Goal: Register for event/course

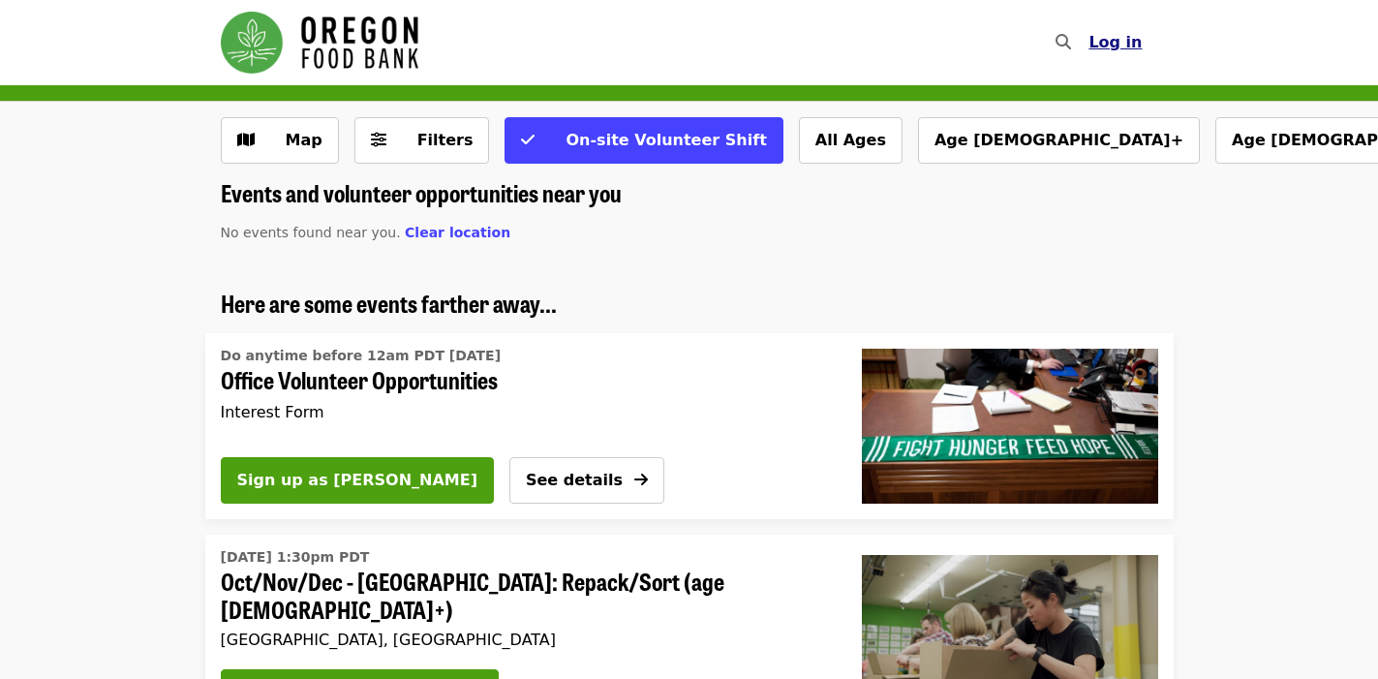
click at [1119, 50] on span "Log in" at bounding box center [1114, 42] width 53 height 18
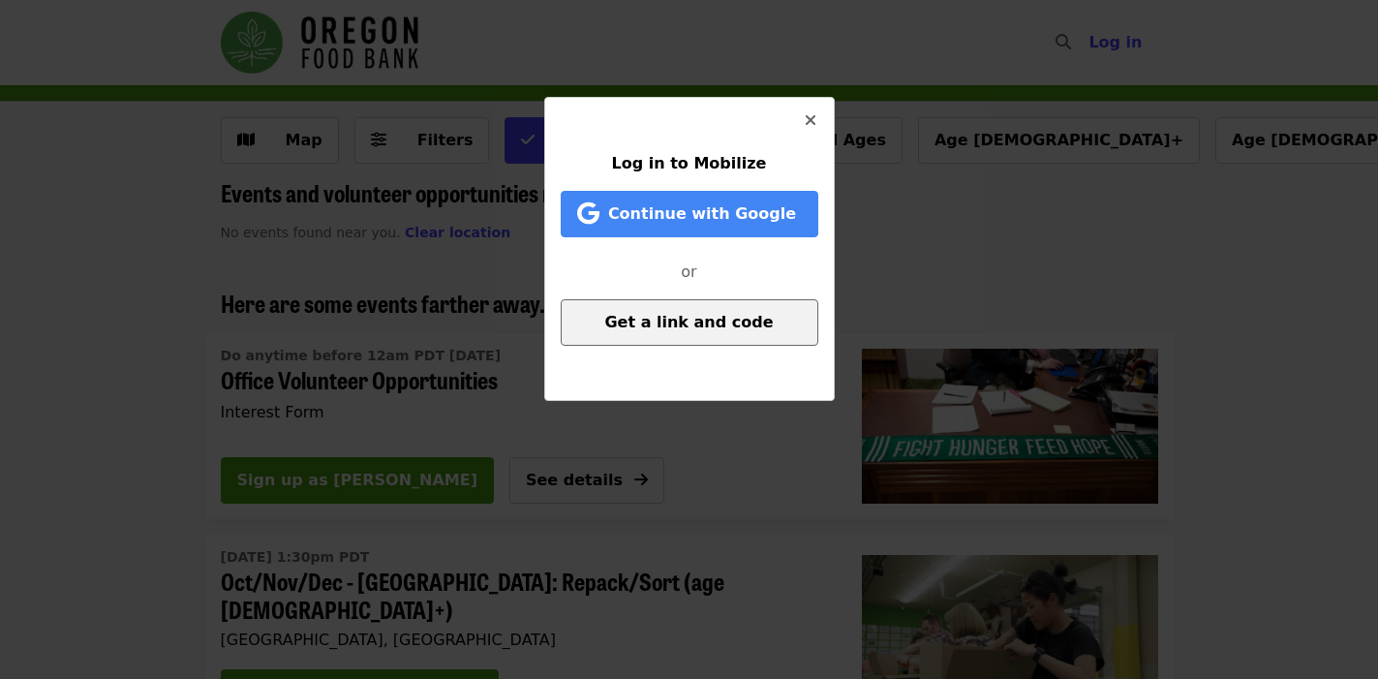
click at [687, 322] on span "Get a link and code" at bounding box center [688, 322] width 168 height 18
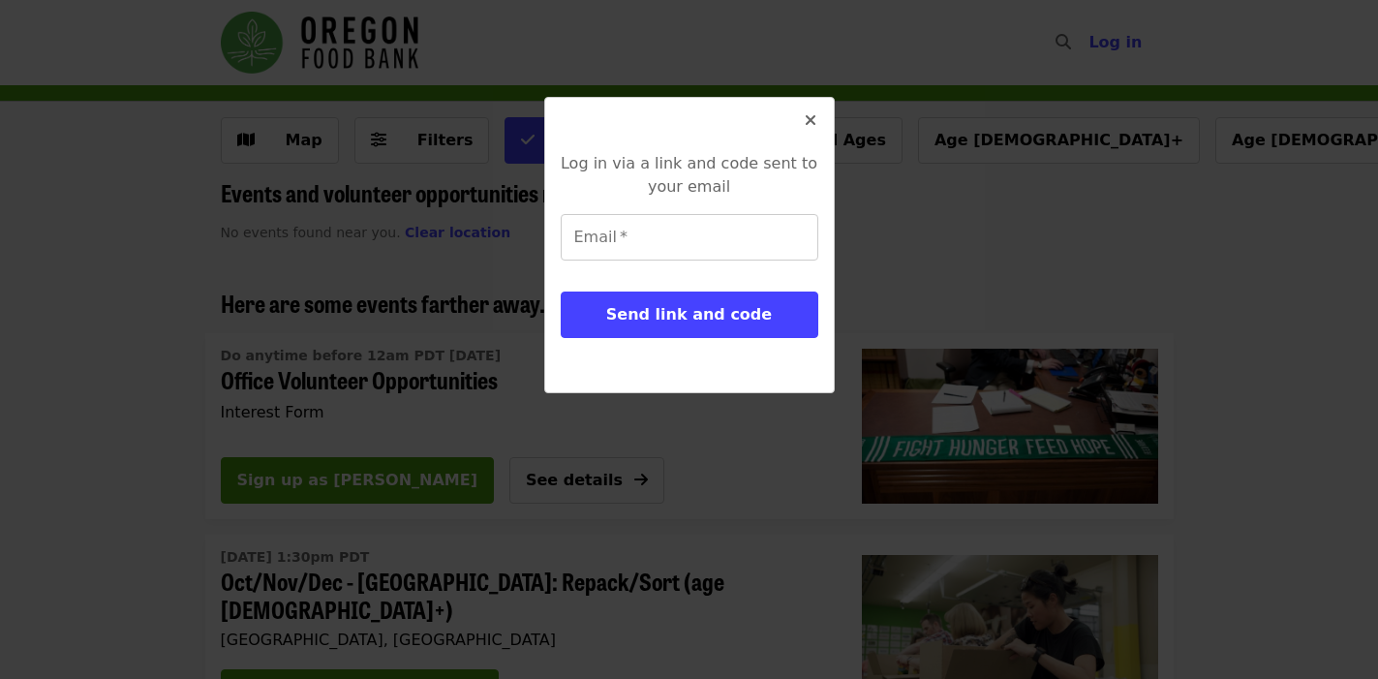
click at [804, 129] on icon "times icon" at bounding box center [810, 120] width 12 height 18
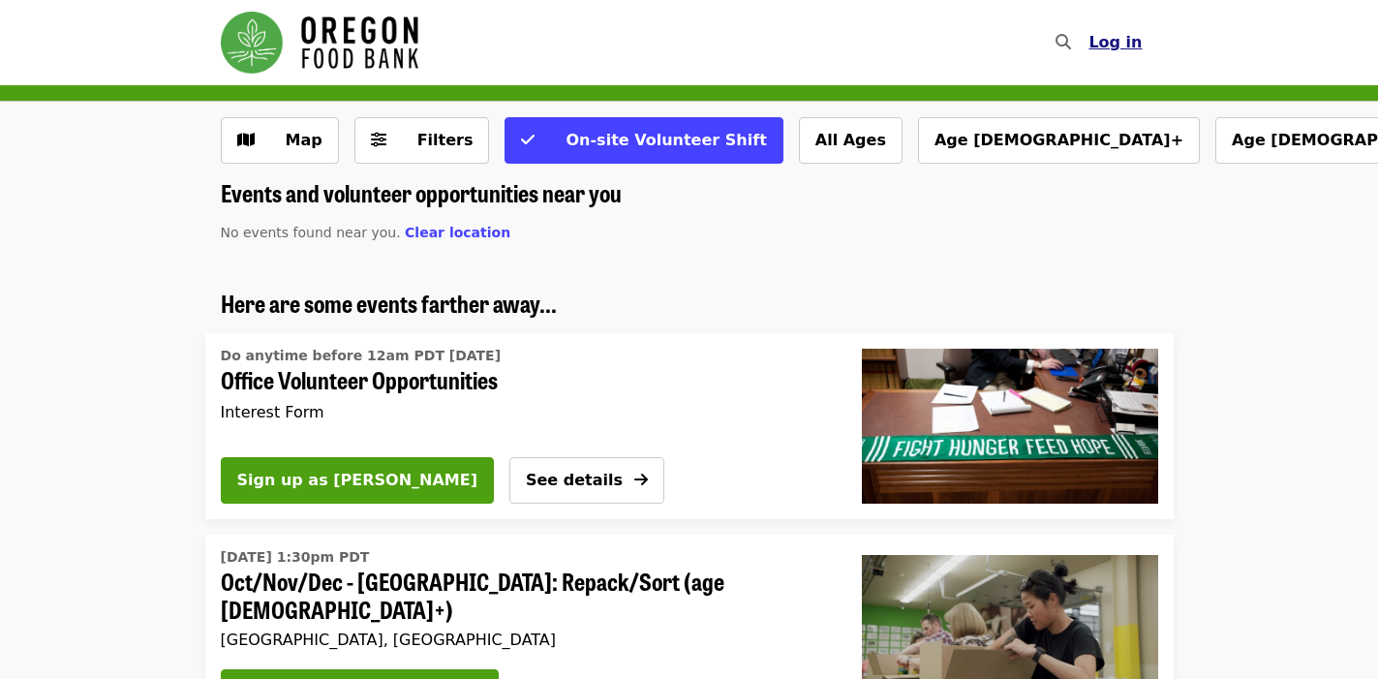
click at [1126, 45] on span "Log in" at bounding box center [1114, 42] width 53 height 18
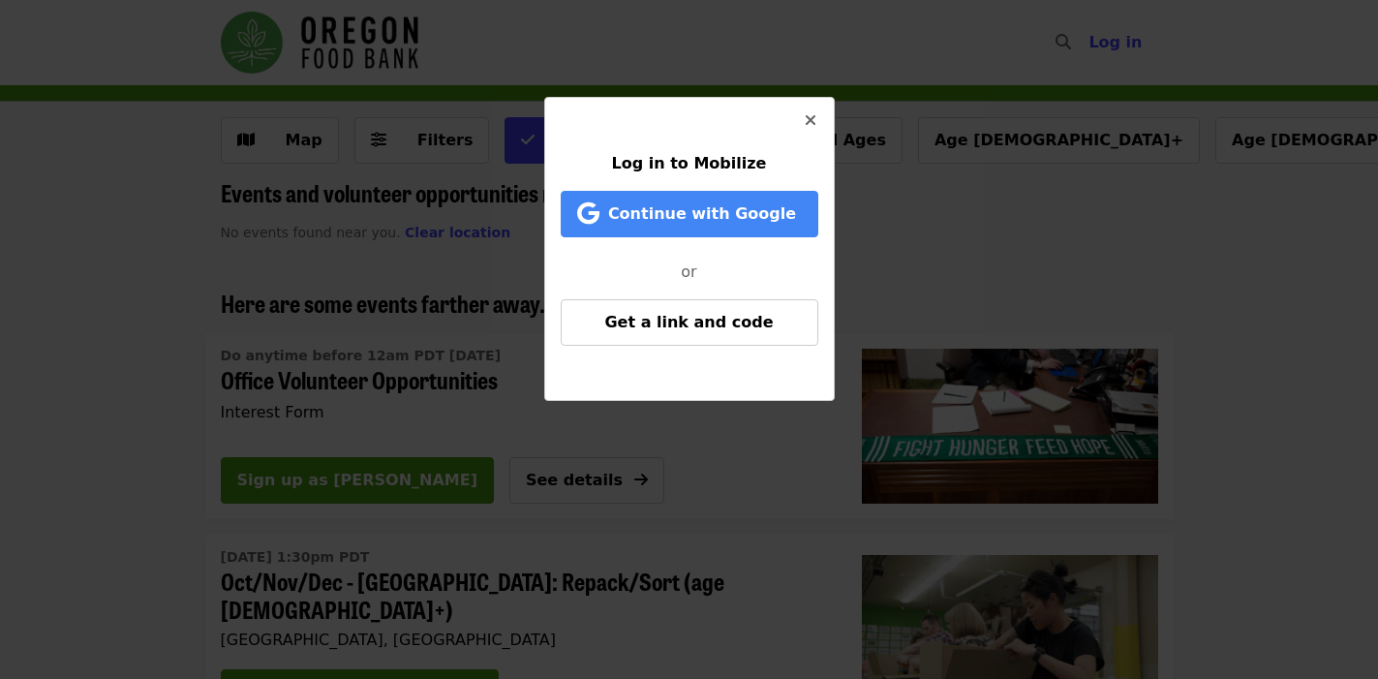
click at [801, 150] on div at bounding box center [690, 129] width 258 height 46
click at [809, 110] on span "Close" at bounding box center [810, 120] width 12 height 23
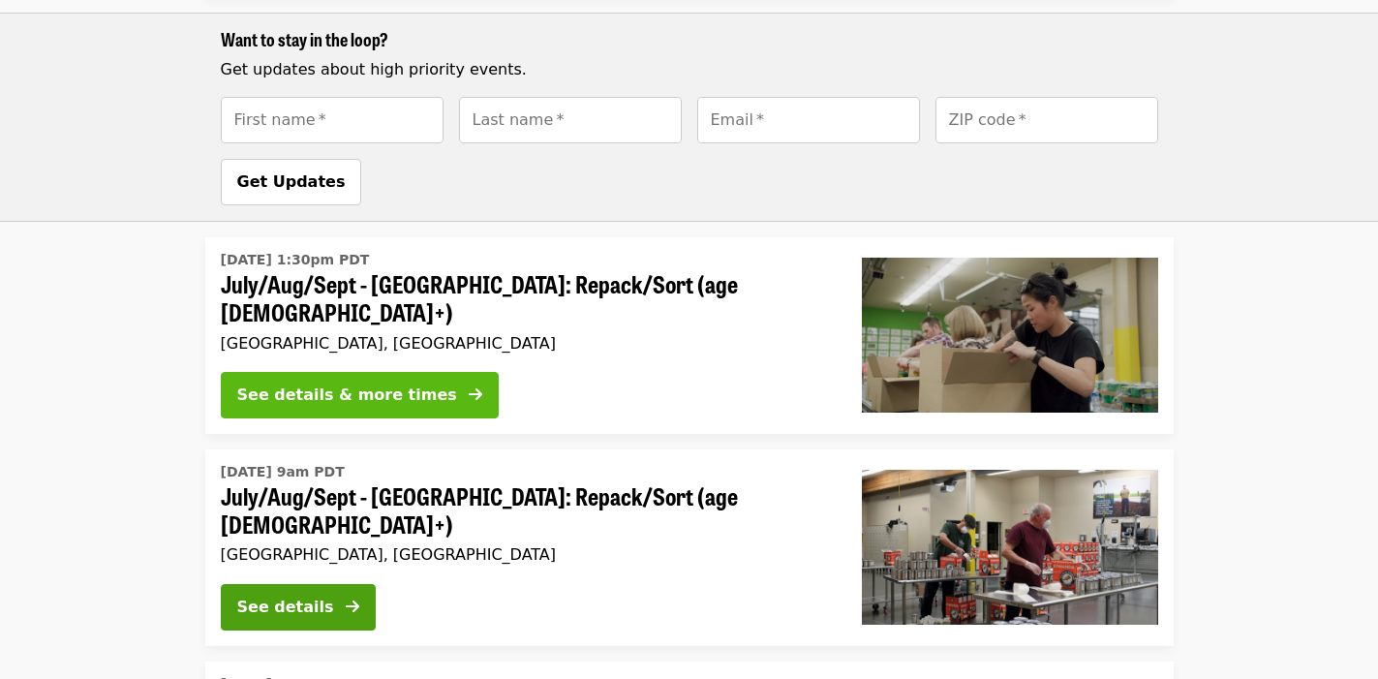
scroll to position [923, 0]
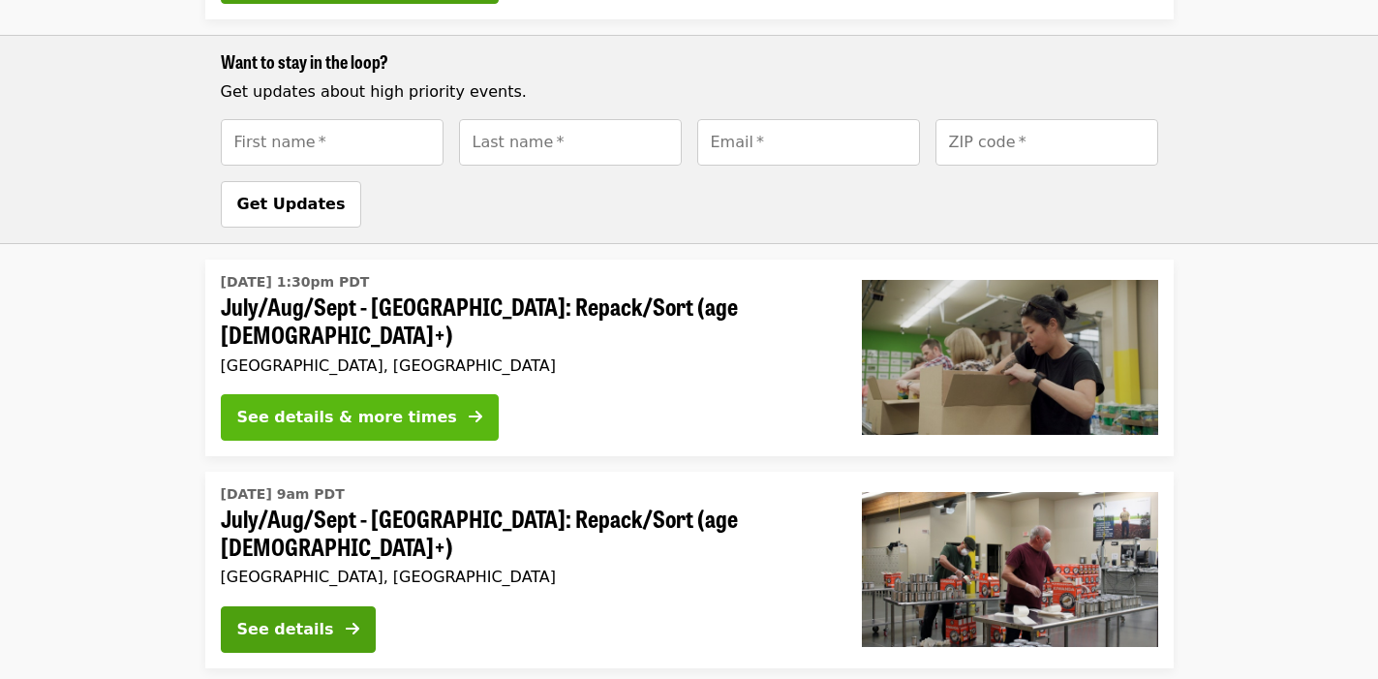
click at [469, 408] on icon "arrow-right icon" at bounding box center [476, 417] width 14 height 18
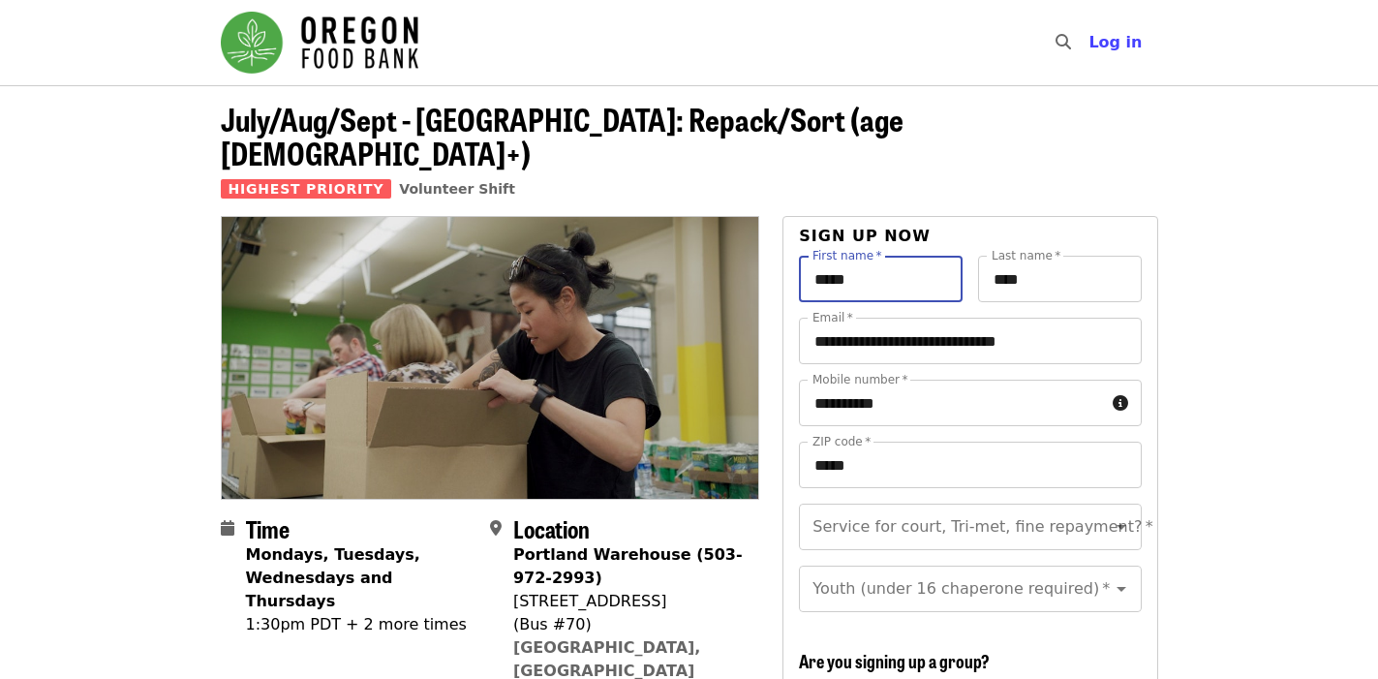
drag, startPoint x: 924, startPoint y: 244, endPoint x: 796, endPoint y: 249, distance: 127.9
type input "*"
type input "******"
click at [1097, 225] on div "Sign up now" at bounding box center [970, 240] width 342 height 31
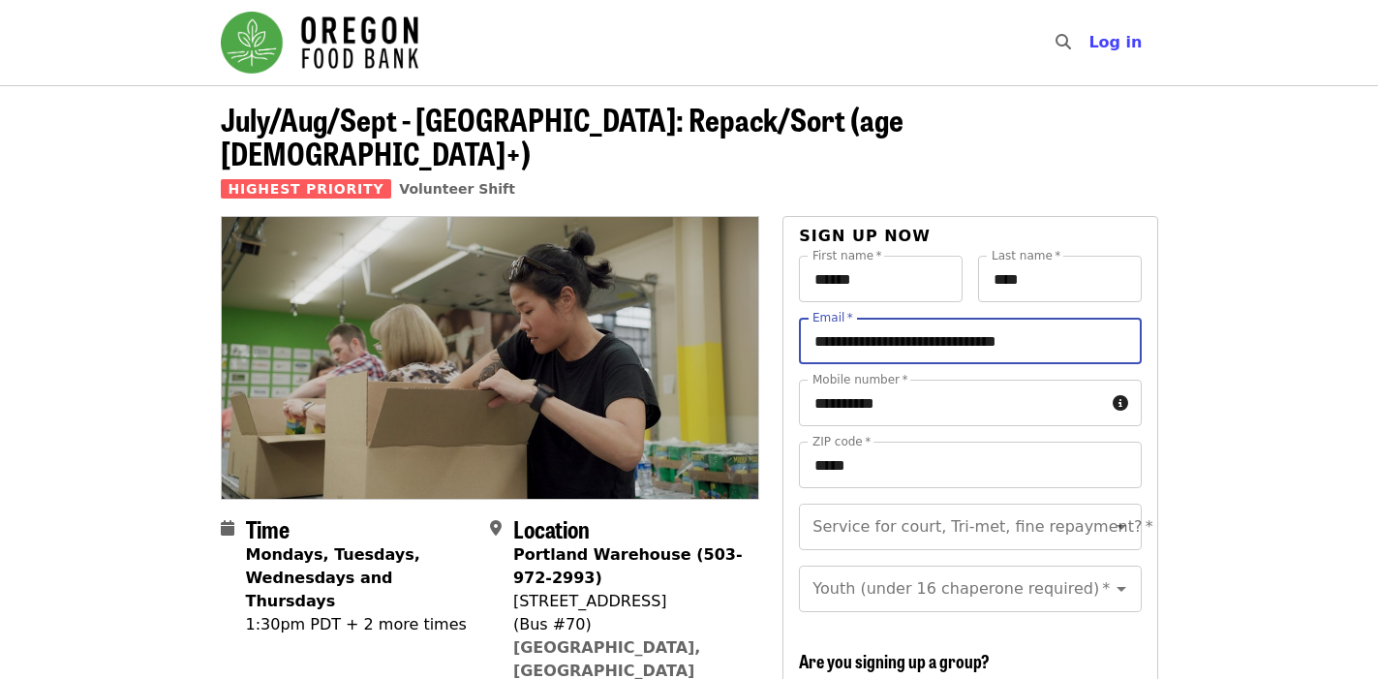
click at [954, 318] on input "**********" at bounding box center [970, 341] width 342 height 46
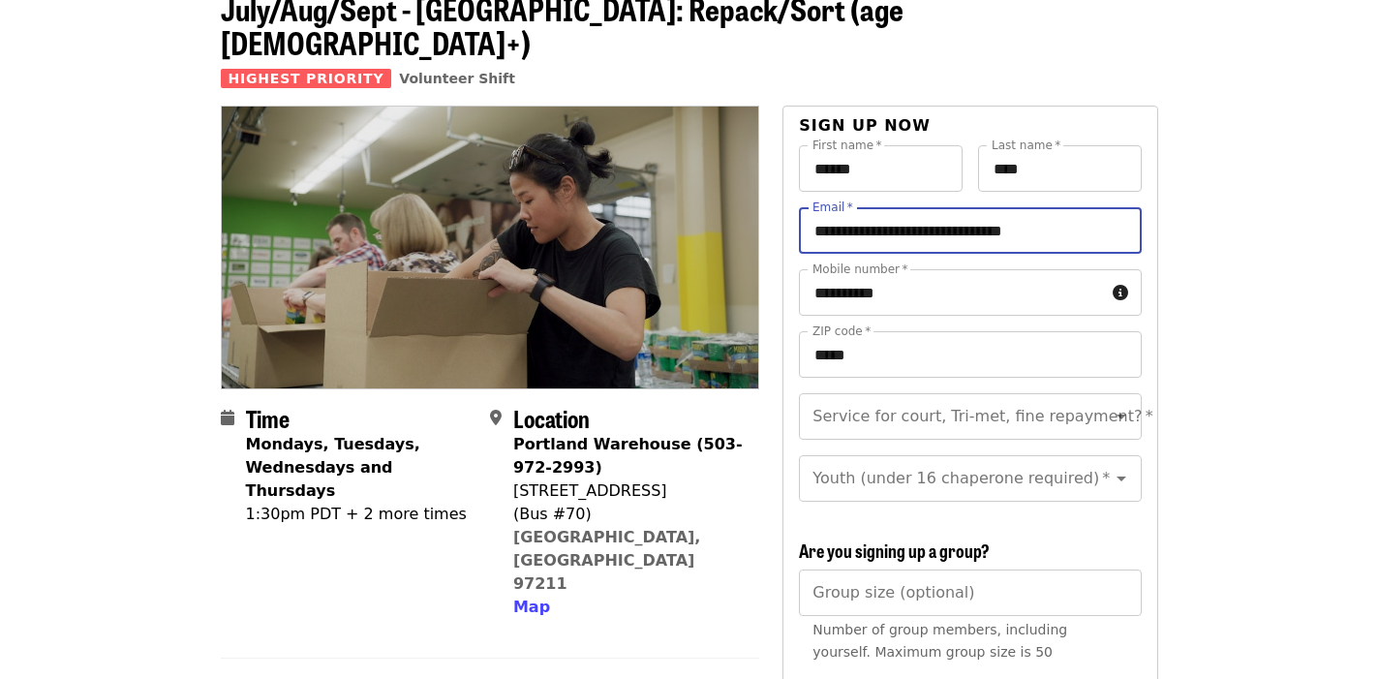
scroll to position [115, 0]
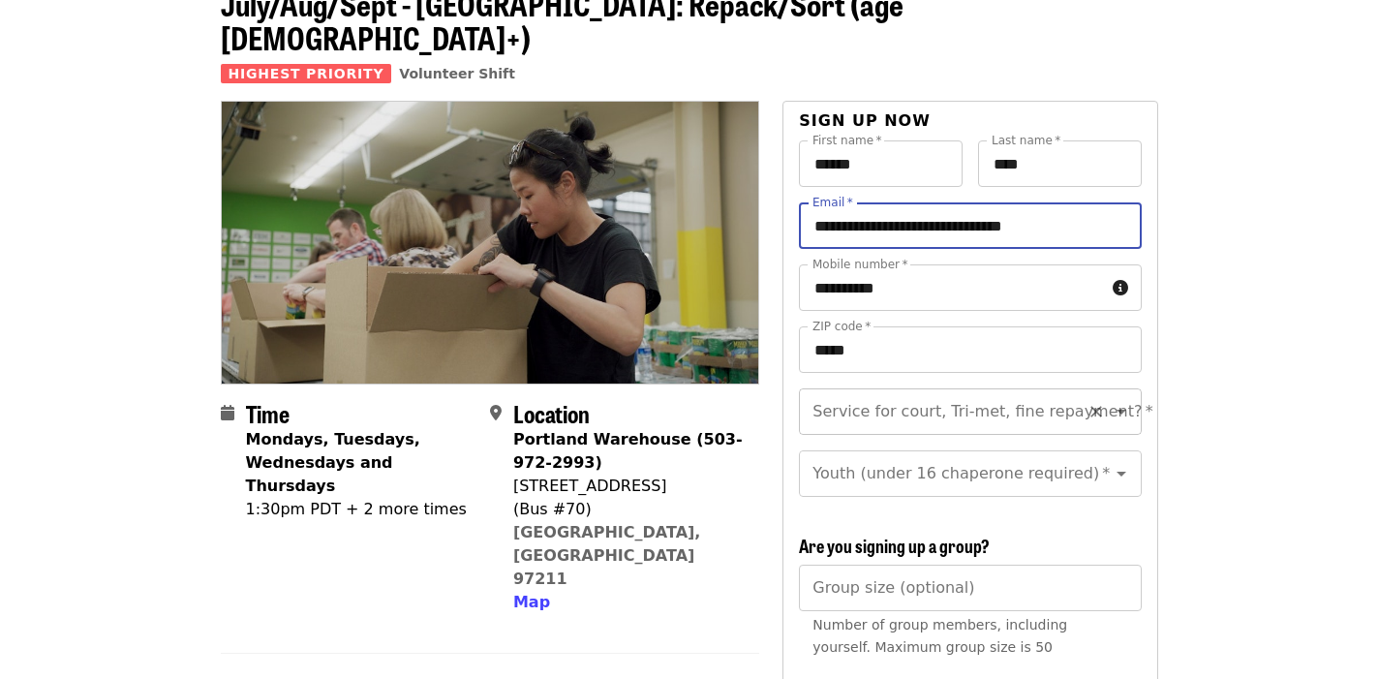
type input "**********"
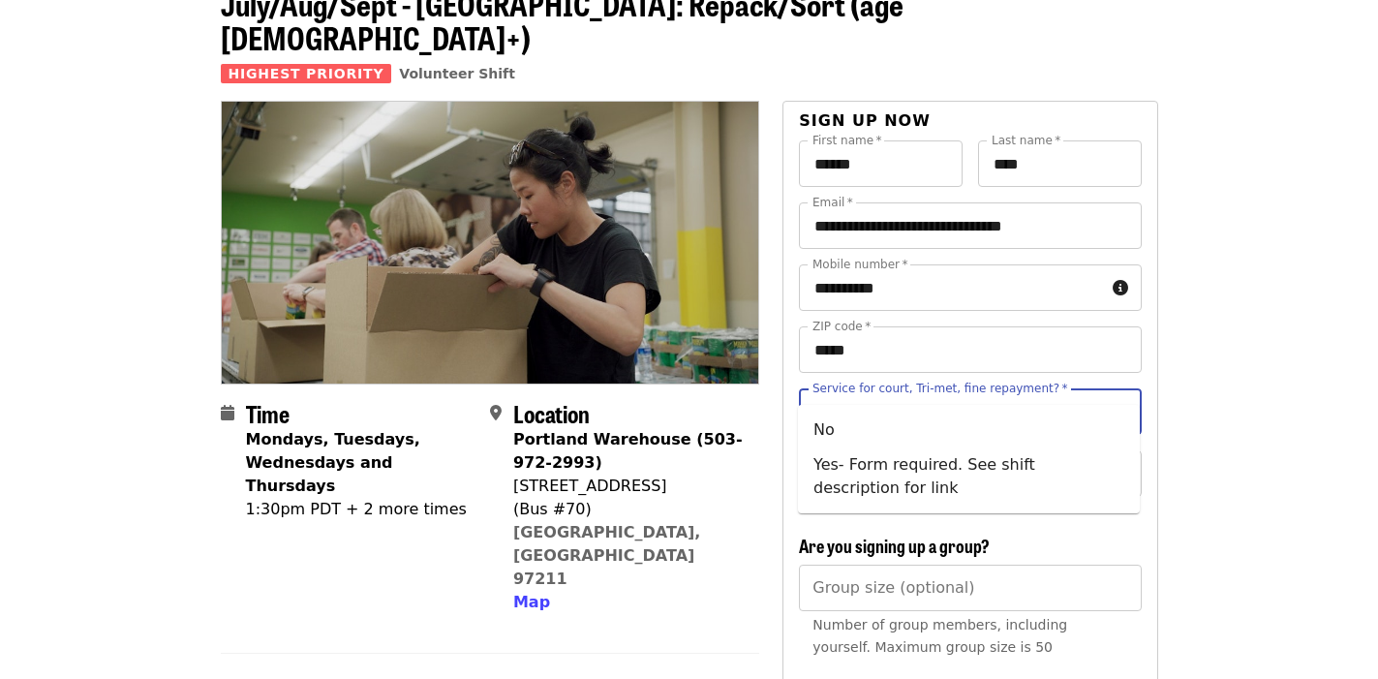
click at [985, 393] on input "Service for court, Tri-met, fine repayment?   *" at bounding box center [945, 411] width 263 height 37
click at [949, 418] on li "No" at bounding box center [969, 429] width 342 height 35
type input "**"
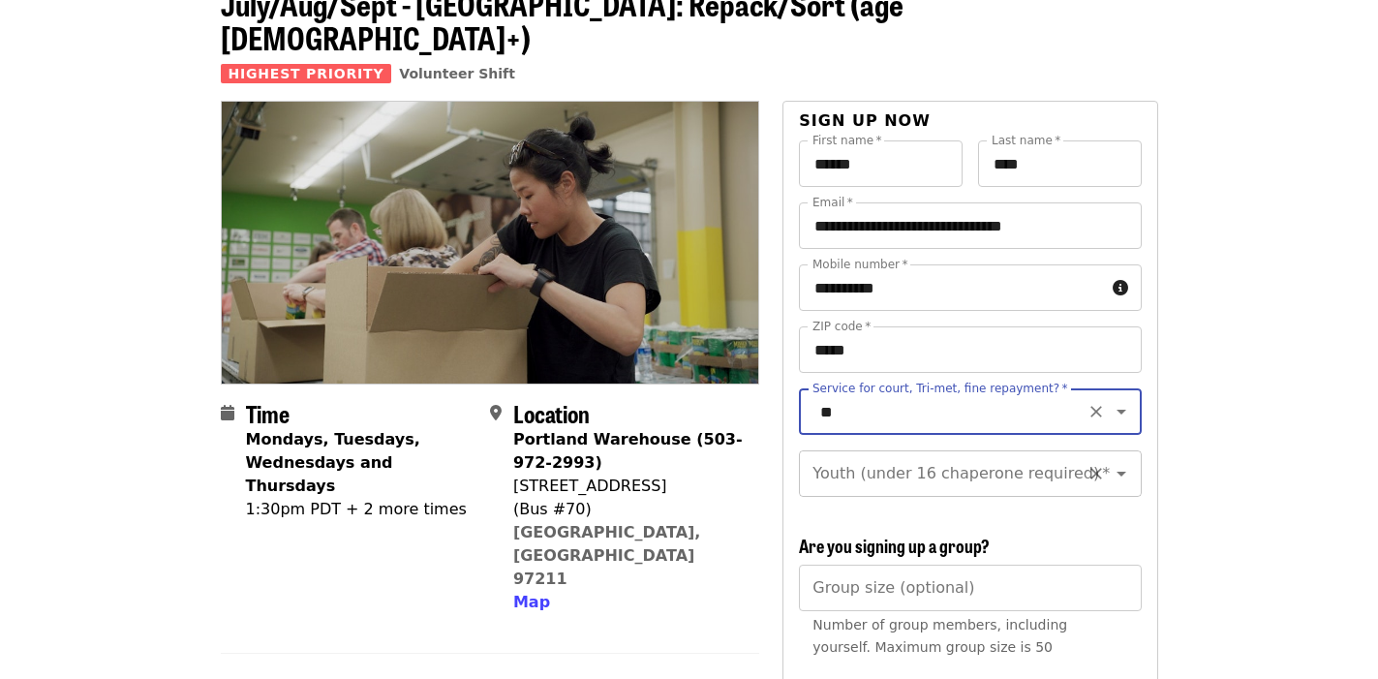
click at [1077, 450] on div "Youth (under 16 chaperone required) *" at bounding box center [970, 473] width 342 height 46
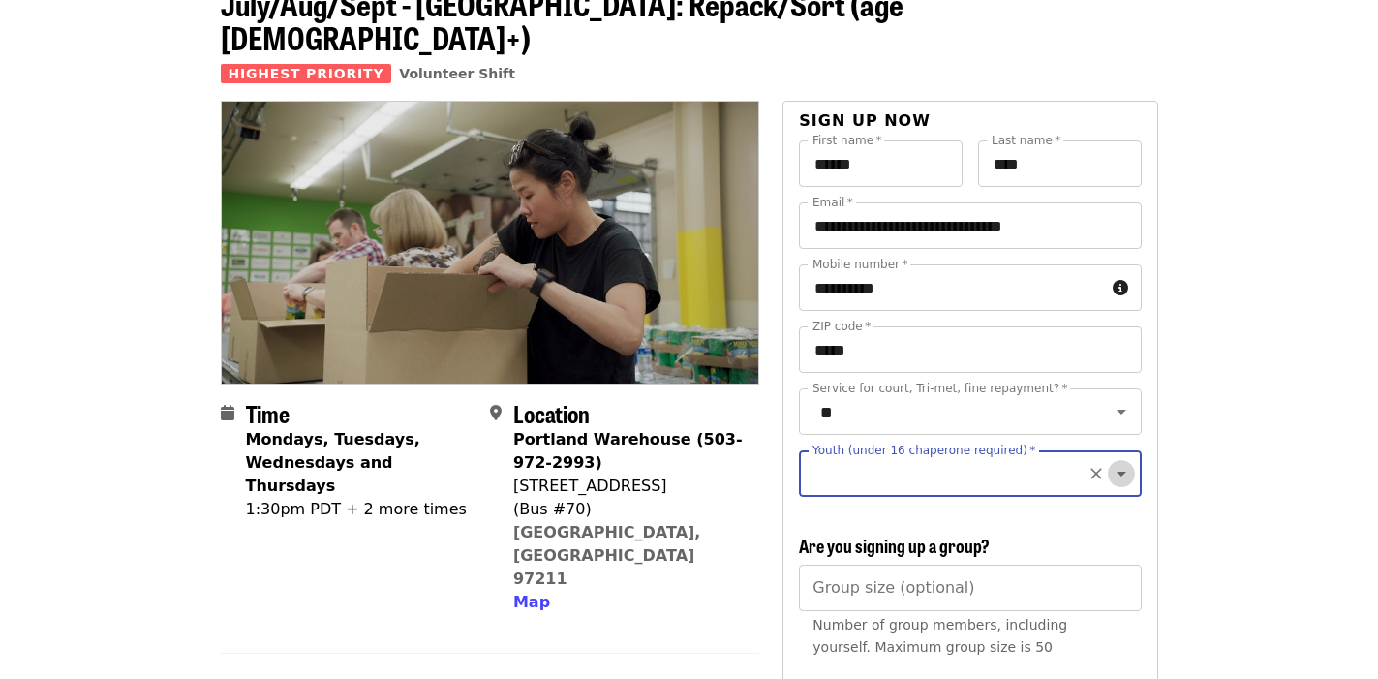
click at [1117, 462] on icon "Open" at bounding box center [1120, 473] width 23 height 23
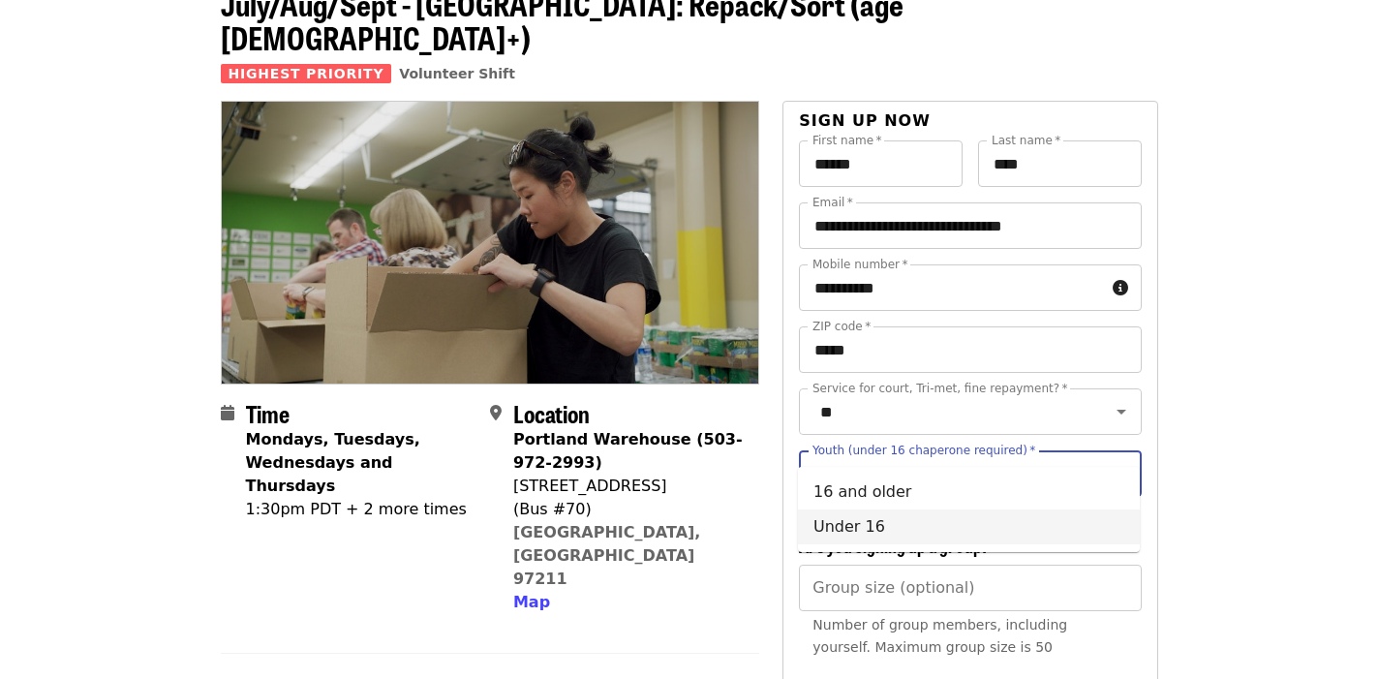
click at [1082, 518] on li "Under 16" at bounding box center [969, 526] width 342 height 35
type input "********"
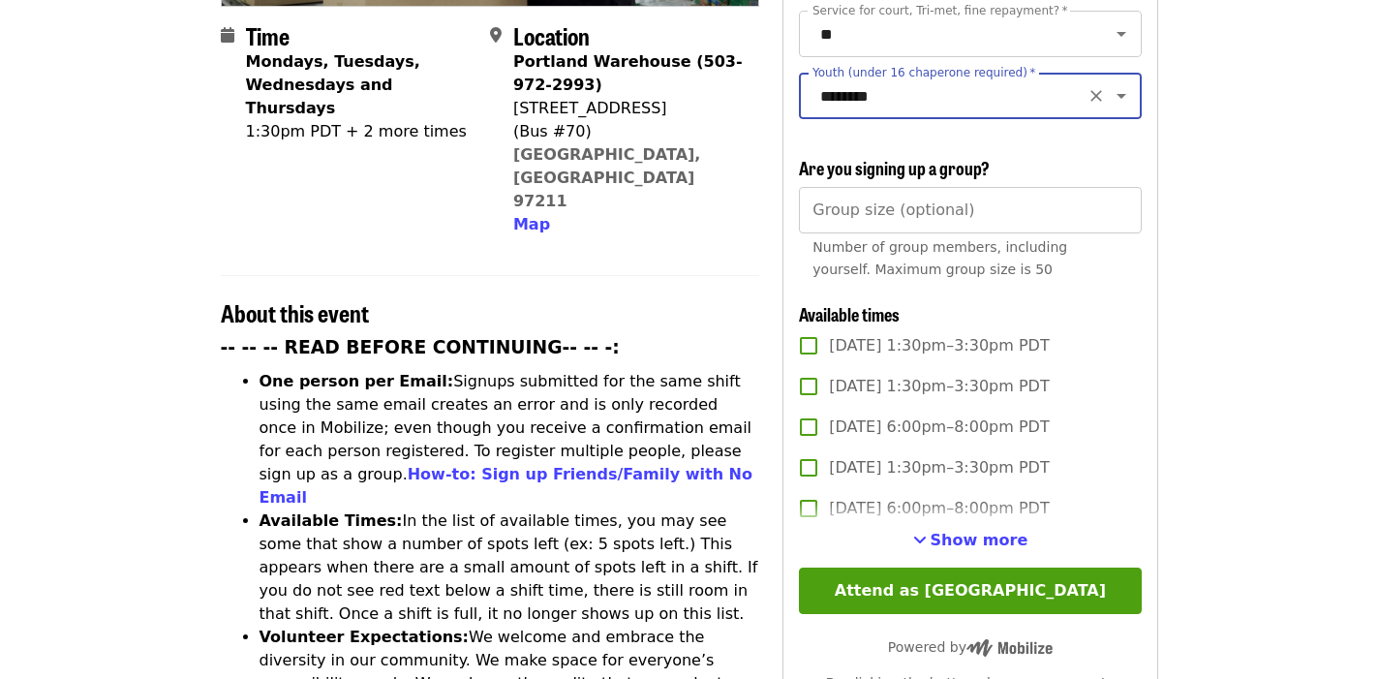
scroll to position [505, 0]
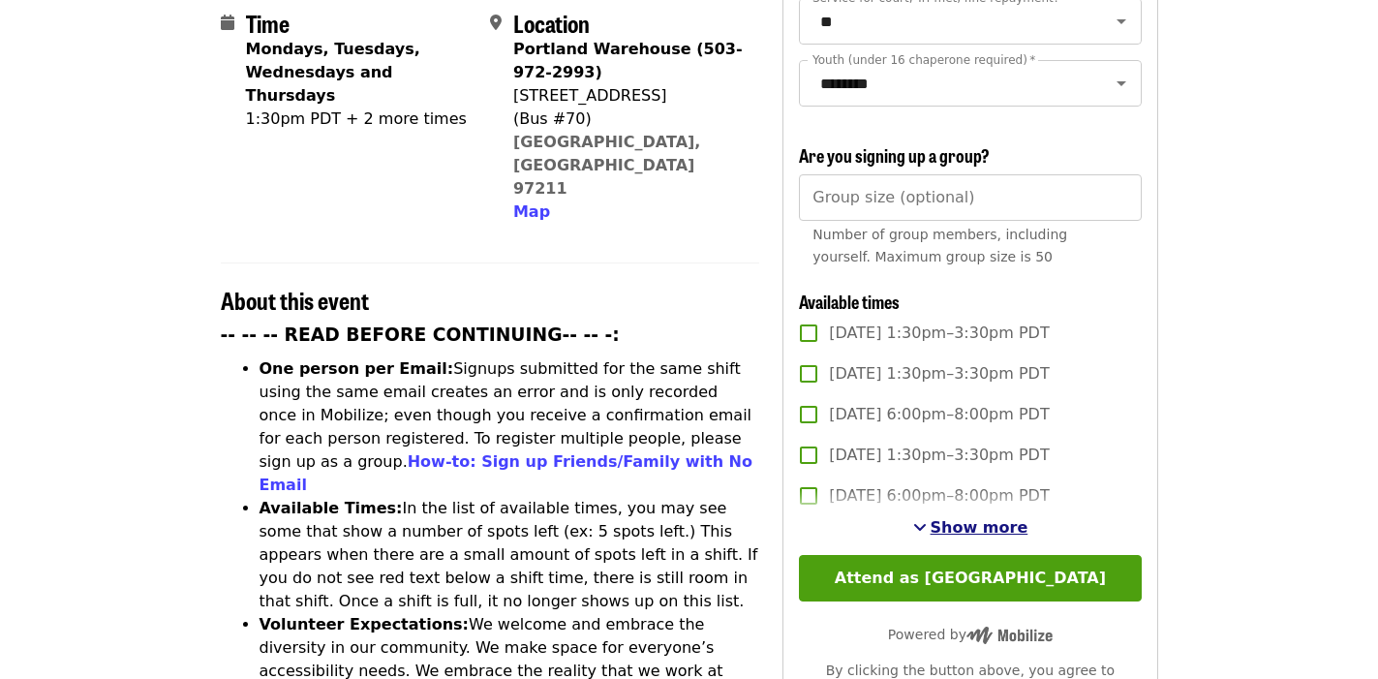
click at [1003, 518] on span "Show more" at bounding box center [979, 527] width 98 height 18
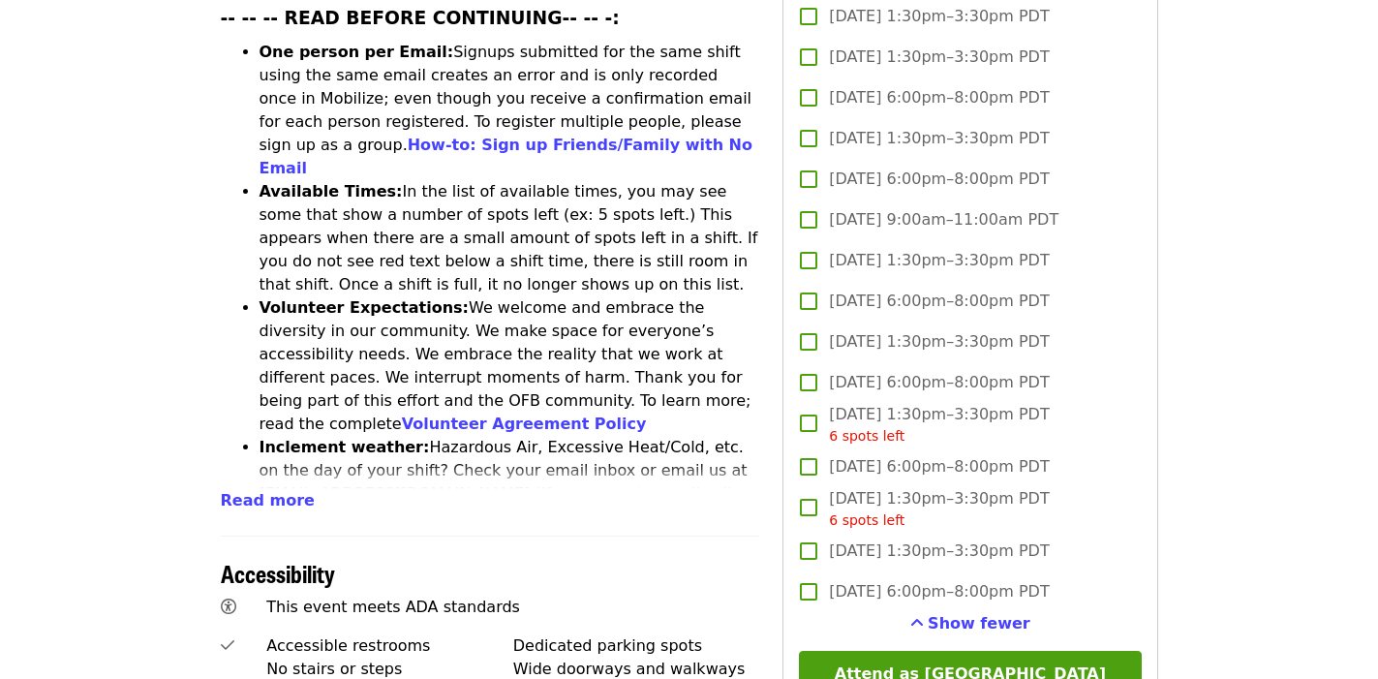
scroll to position [893, 0]
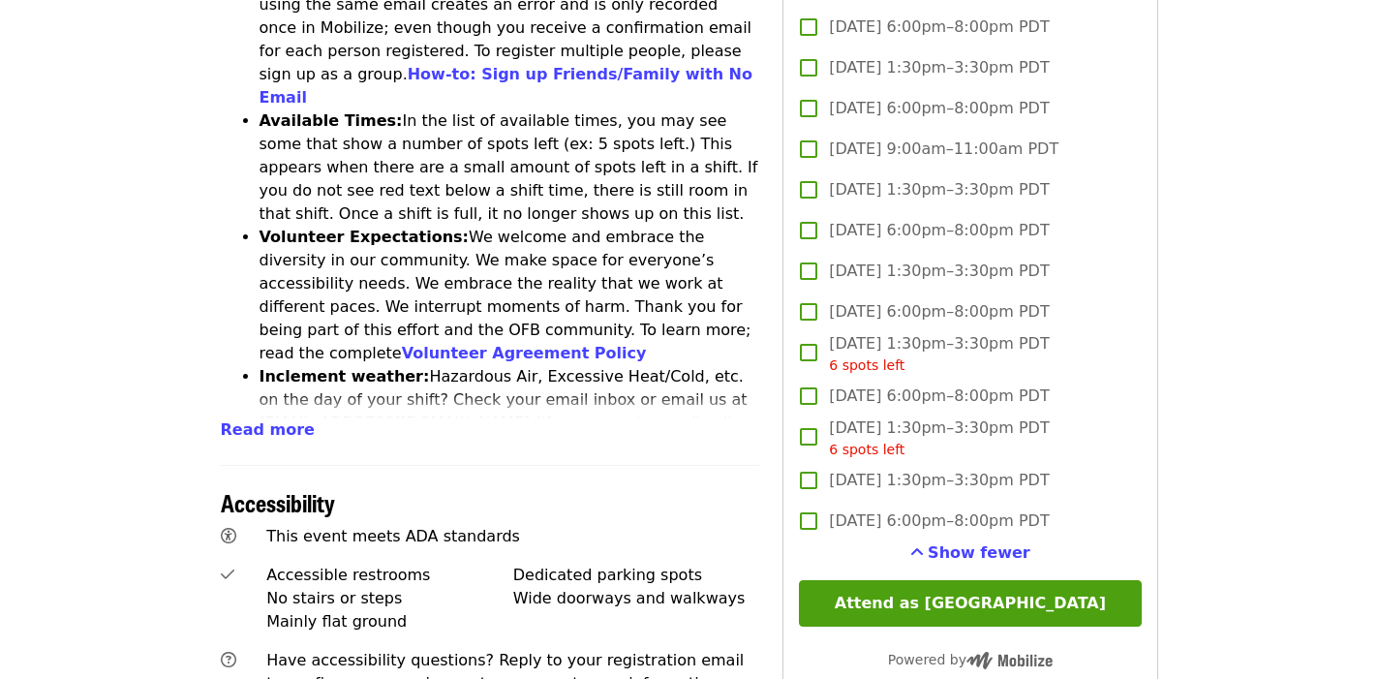
drag, startPoint x: 985, startPoint y: 522, endPoint x: 1071, endPoint y: 517, distance: 86.3
click at [1071, 541] on div "Show fewer" at bounding box center [970, 552] width 342 height 23
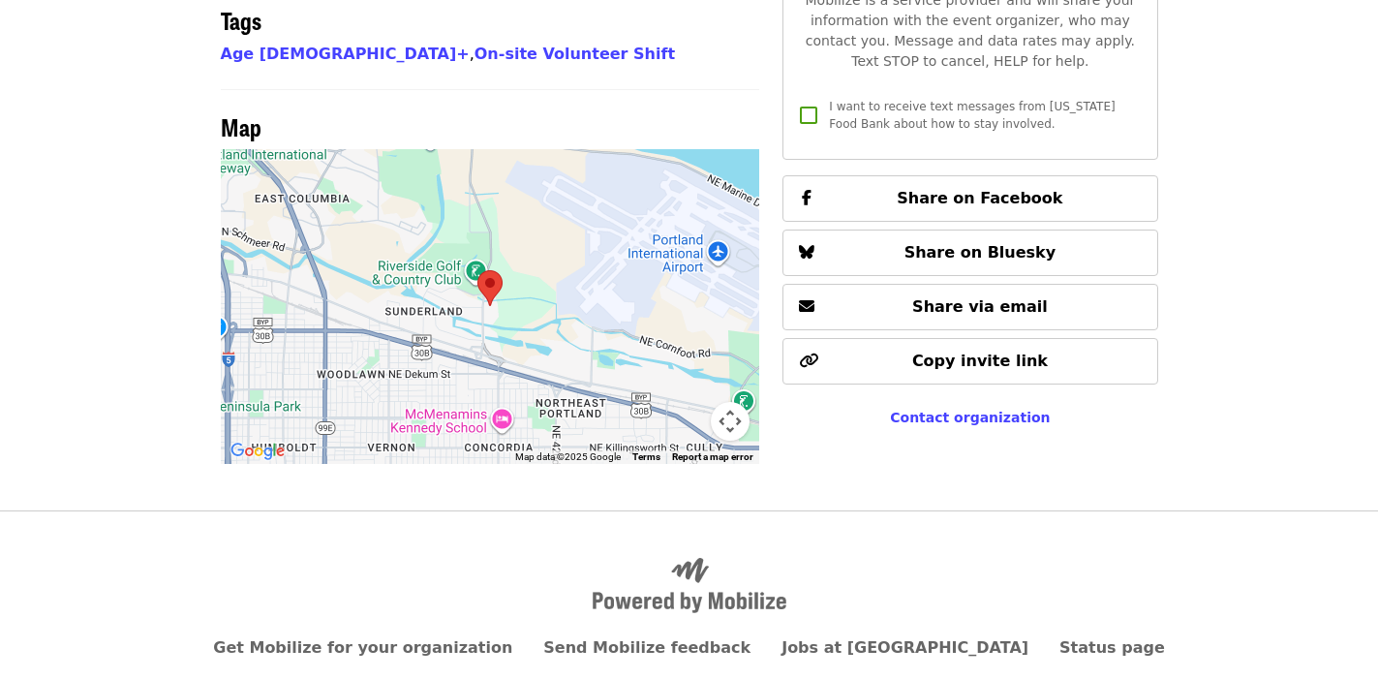
scroll to position [1653, 0]
